Goal: Navigation & Orientation: Find specific page/section

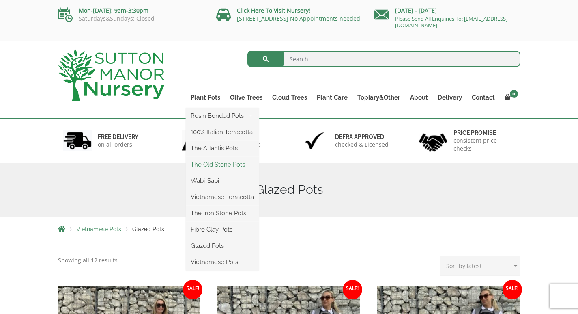
click at [213, 162] on link "The Old Stone Pots" at bounding box center [222, 164] width 73 height 12
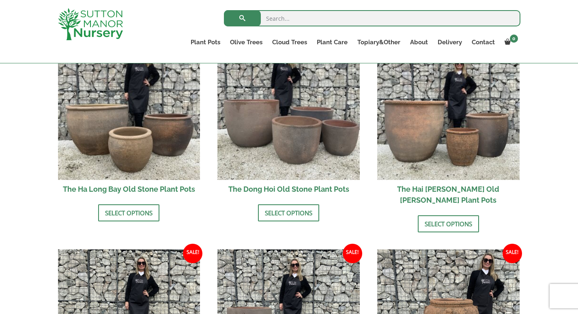
scroll to position [307, 0]
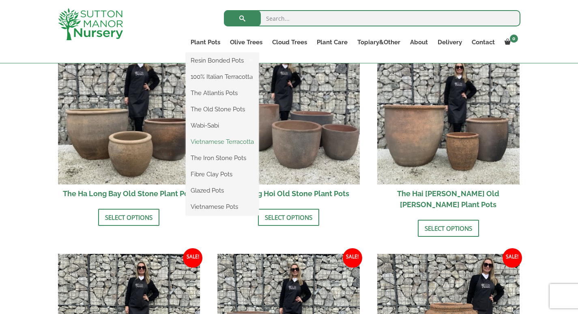
click at [214, 140] on link "Vietnamese Terracotta" at bounding box center [222, 142] width 73 height 12
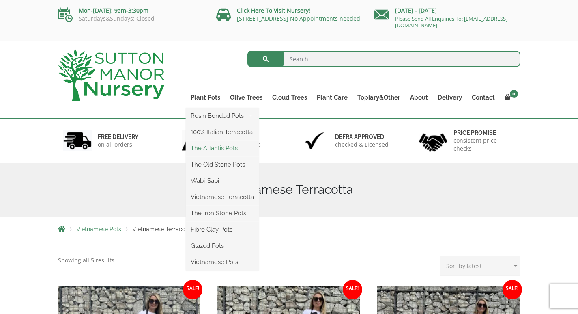
click at [213, 150] on link "The Atlantis Pots" at bounding box center [222, 148] width 73 height 12
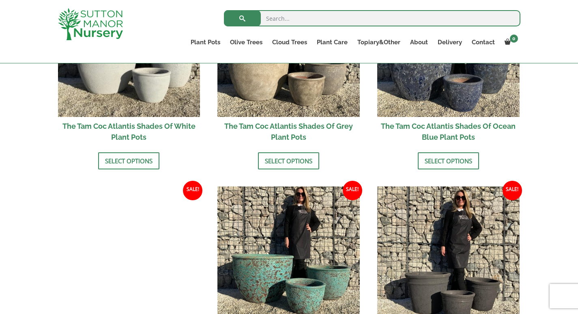
scroll to position [569, 0]
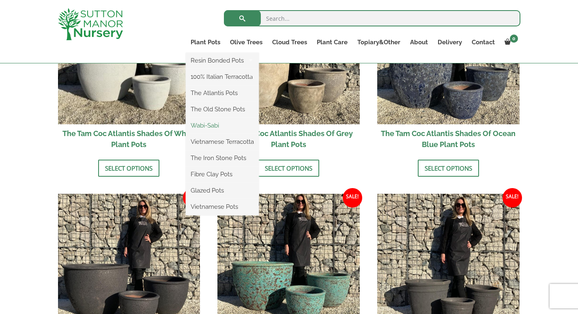
click at [212, 126] on link "Wabi-Sabi" at bounding box center [222, 125] width 73 height 12
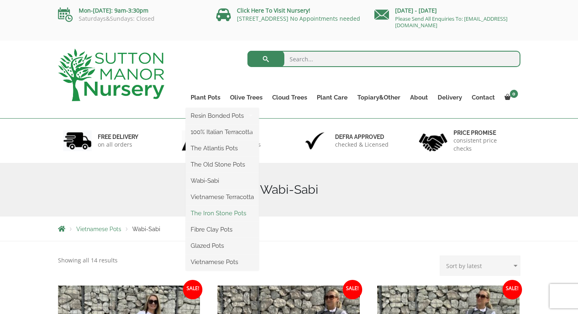
click at [215, 212] on link "The Iron Stone Pots" at bounding box center [222, 213] width 73 height 12
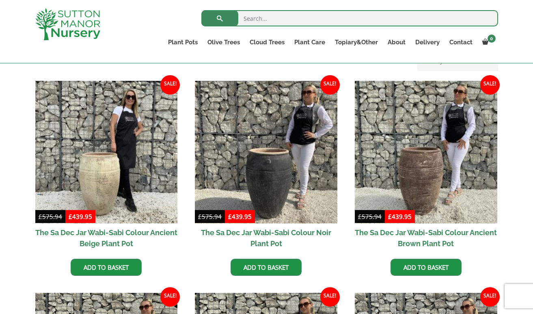
click at [61, 22] on img at bounding box center [67, 24] width 65 height 32
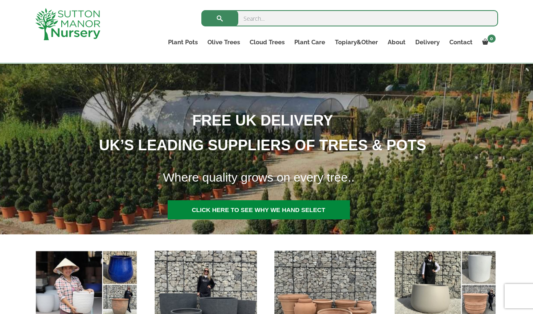
scroll to position [85, 0]
